Goal: Check status

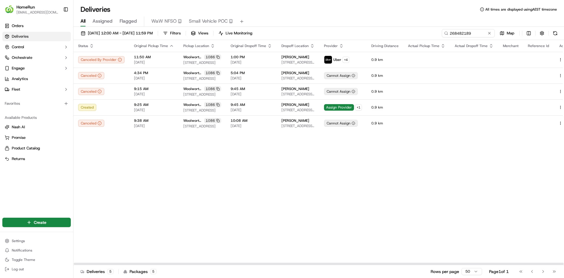
click at [123, 32] on span "[DATE] 12:00 AM - [DATE] 11:59 PM" at bounding box center [120, 33] width 65 height 5
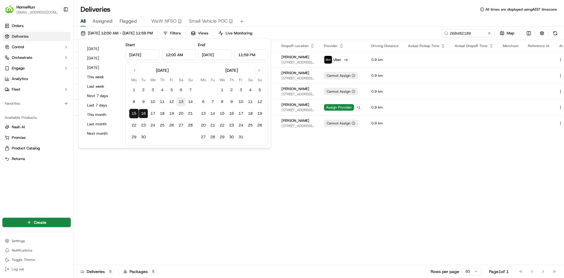
click at [179, 100] on button "13" at bounding box center [180, 101] width 9 height 9
type input "[DATE]"
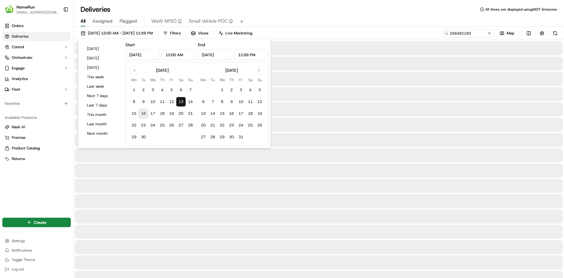
click at [144, 114] on button "16" at bounding box center [143, 113] width 9 height 9
type input "[DATE]"
click at [455, 33] on input "268482189" at bounding box center [459, 33] width 71 height 8
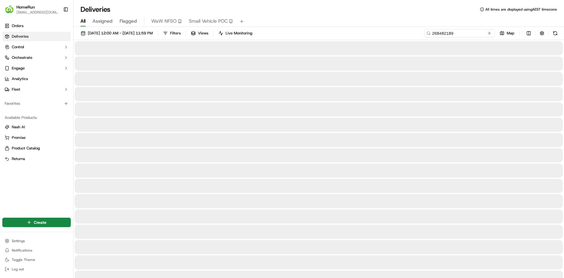
click at [455, 33] on input "268482189" at bounding box center [459, 33] width 71 height 8
click at [450, 34] on input "268482189" at bounding box center [459, 33] width 71 height 8
paste input "9159530"
click at [555, 32] on button at bounding box center [555, 33] width 8 height 8
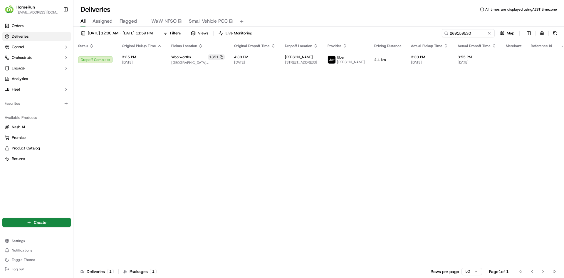
click at [411, 122] on div "Status Original Pickup Time Pickup Location Original Dropoff Time Dropoff Locat…" at bounding box center [325, 152] width 505 height 225
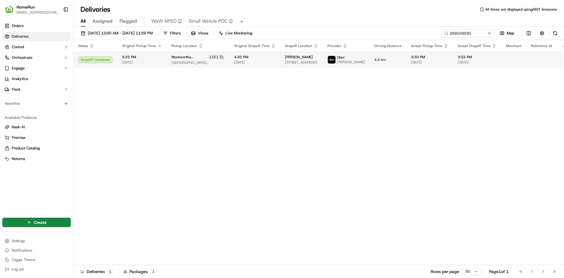
click at [564, 61] on button at bounding box center [570, 59] width 7 height 7
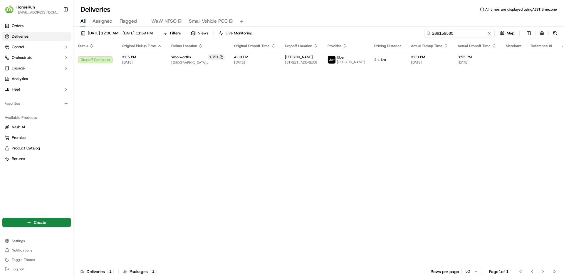
click at [452, 33] on input "269159530" at bounding box center [459, 33] width 71 height 8
paste input "392567"
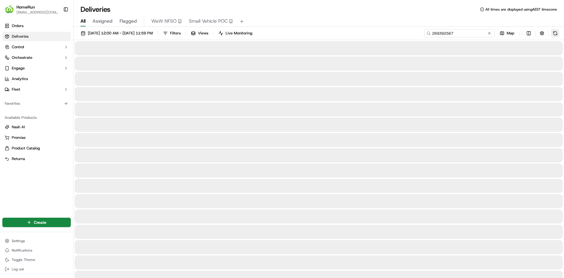
type input "269392567"
click at [557, 32] on button at bounding box center [555, 33] width 8 height 8
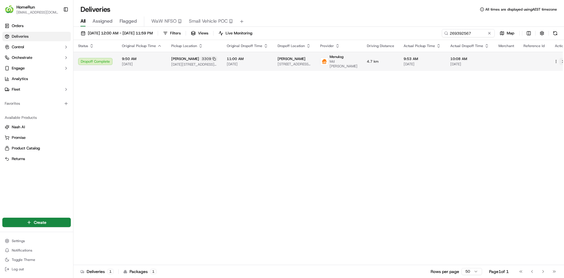
click at [559, 62] on button at bounding box center [562, 61] width 7 height 7
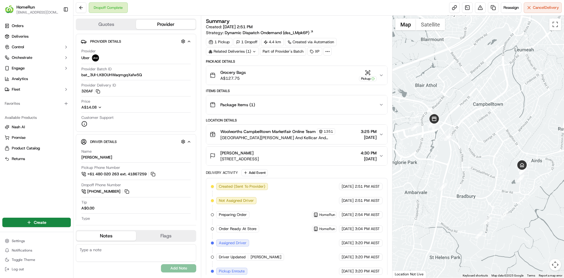
click at [254, 51] on icon at bounding box center [254, 52] width 4 height 4
click at [324, 100] on div "Package Items ( 1 )" at bounding box center [294, 105] width 169 height 12
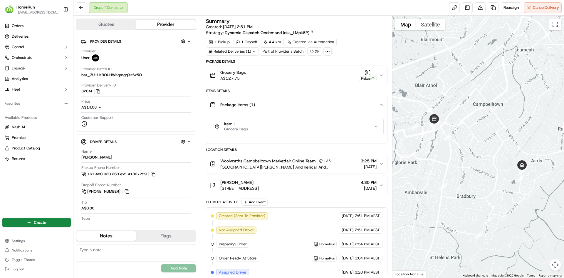
click at [382, 78] on button "Grocery Bags A$127.75 Pickup" at bounding box center [296, 75] width 181 height 19
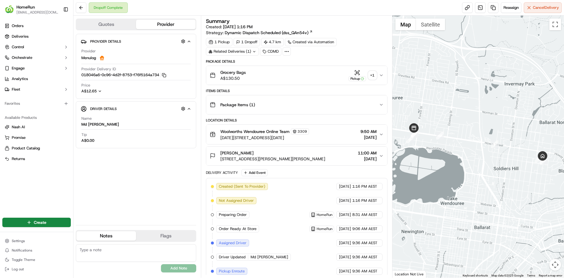
click at [374, 76] on div "+ 1" at bounding box center [372, 75] width 8 height 8
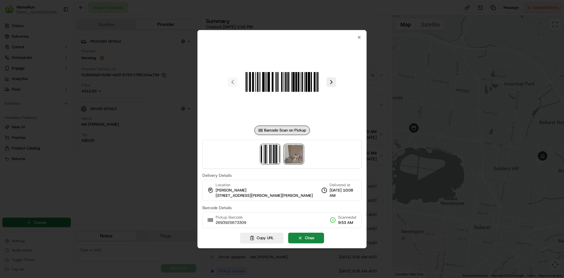
click at [297, 149] on img at bounding box center [293, 154] width 19 height 19
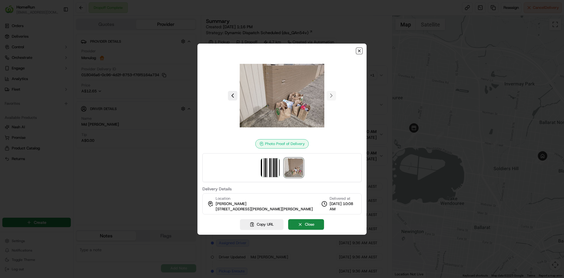
click at [359, 51] on icon "button" at bounding box center [359, 50] width 5 height 5
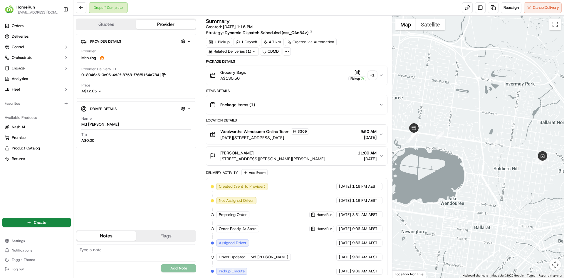
click at [375, 73] on div "+ 1" at bounding box center [372, 75] width 8 height 8
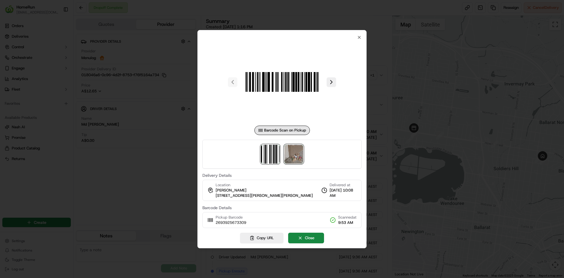
click at [296, 146] on img at bounding box center [293, 154] width 19 height 19
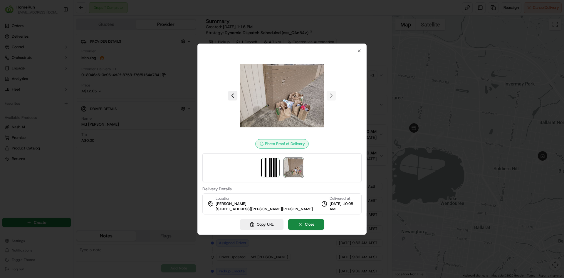
click at [363, 51] on div "Photo Proof of Delivery Delivery Details Location Josephine Coleiro 11 Gregory …" at bounding box center [281, 138] width 169 height 191
click at [360, 50] on icon "button" at bounding box center [359, 51] width 2 height 2
